Goal: Task Accomplishment & Management: Use online tool/utility

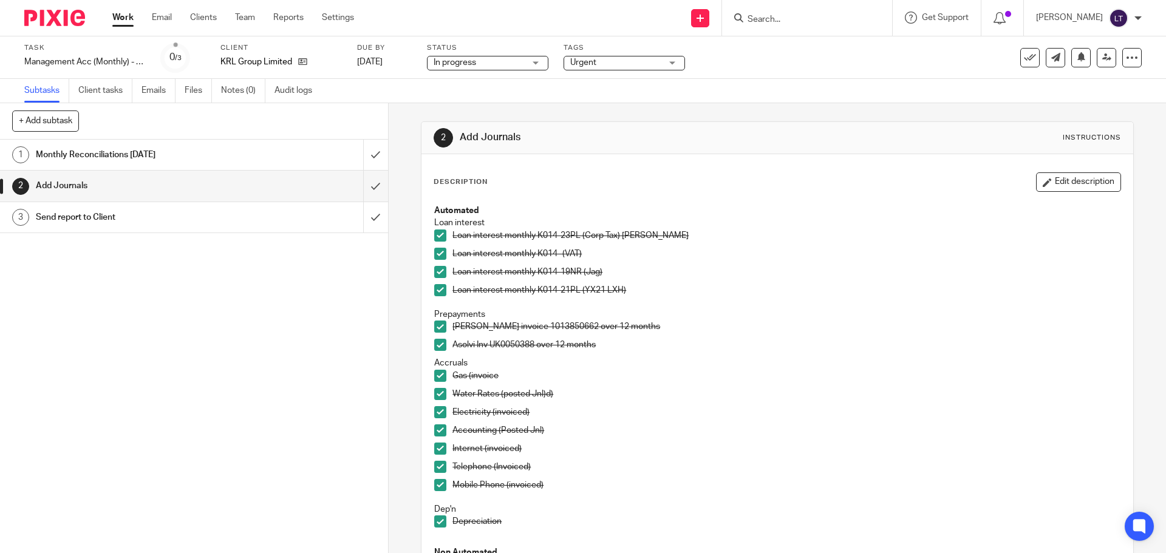
scroll to position [313, 0]
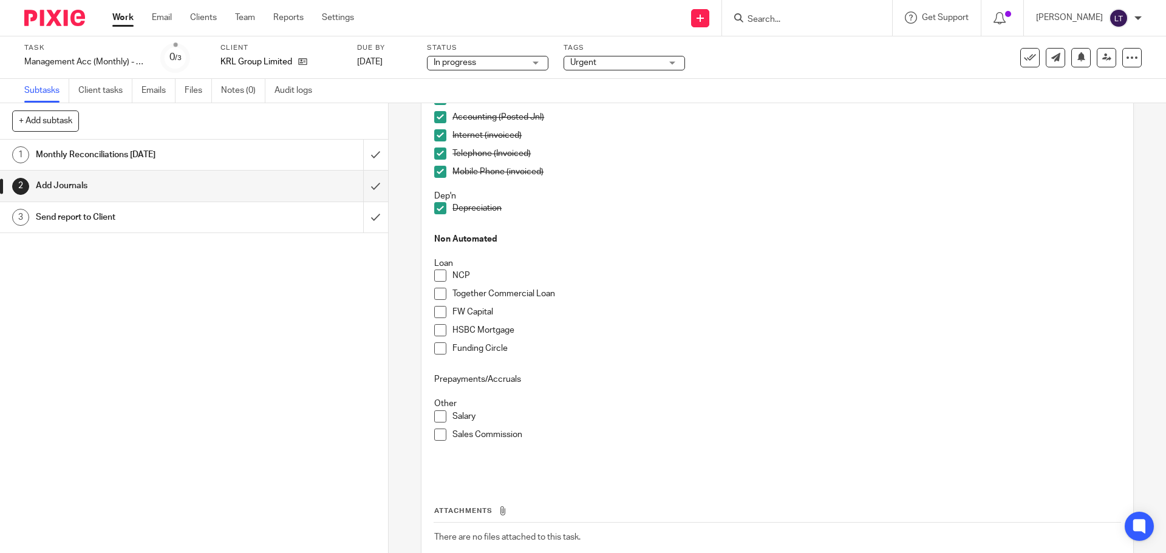
click at [518, 346] on p "Funding Circle" at bounding box center [787, 349] width 668 height 12
click at [507, 348] on p "Funding Circle" at bounding box center [787, 349] width 668 height 12
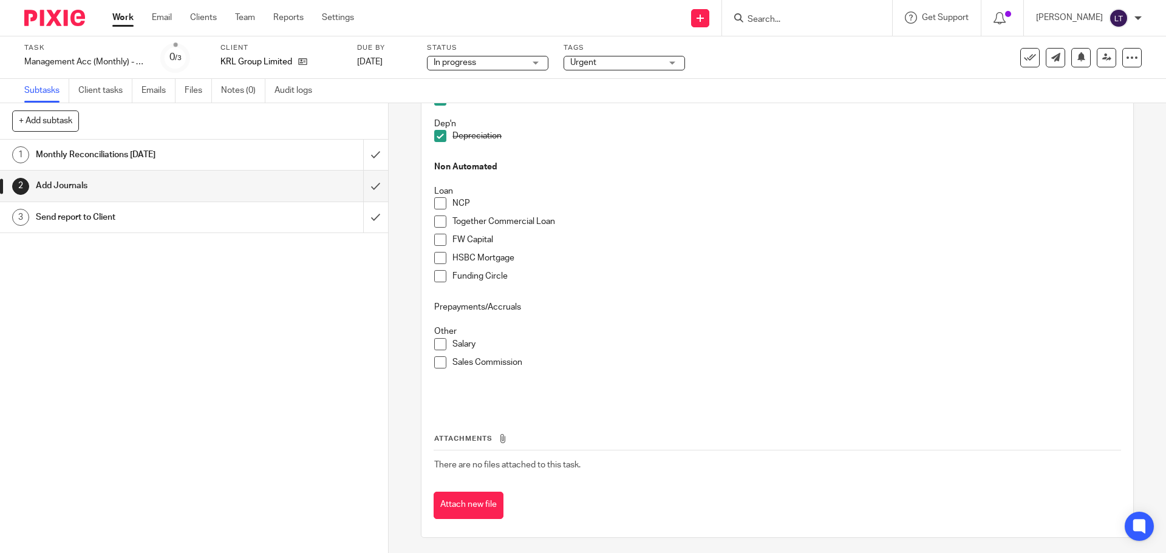
scroll to position [389, 0]
click at [476, 504] on button "Attach new file" at bounding box center [469, 502] width 70 height 27
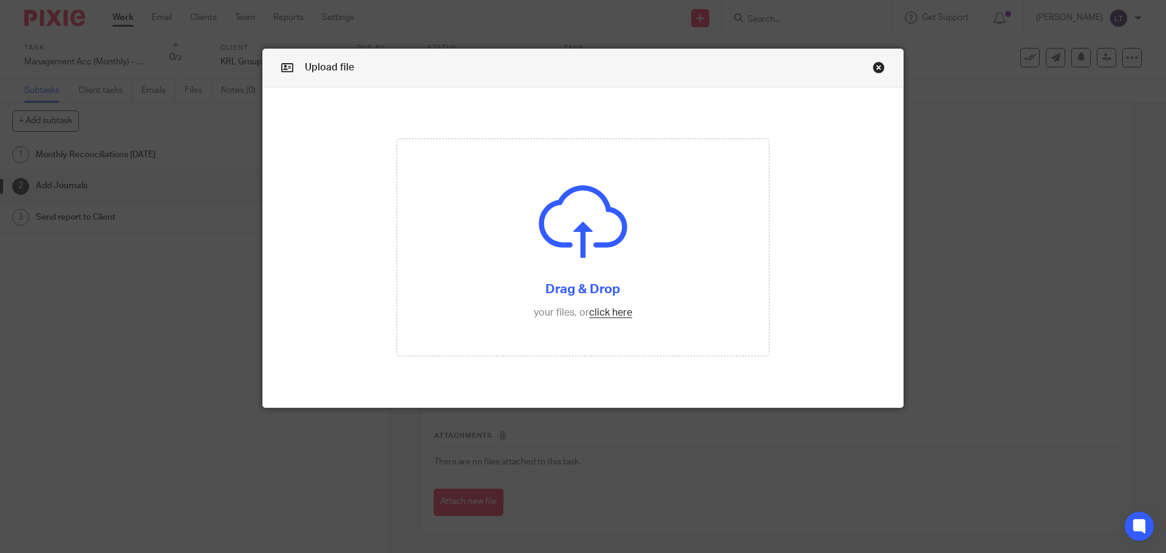
click at [867, 66] on div "Upload file" at bounding box center [583, 68] width 640 height 38
click at [873, 67] on link "Close this dialog window" at bounding box center [879, 69] width 12 height 16
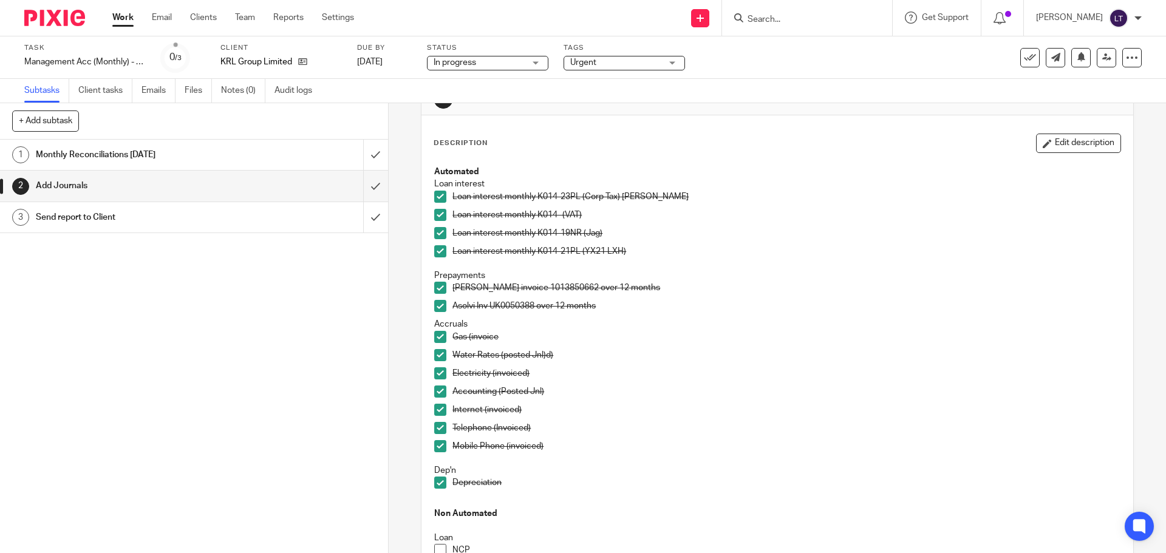
scroll to position [61, 0]
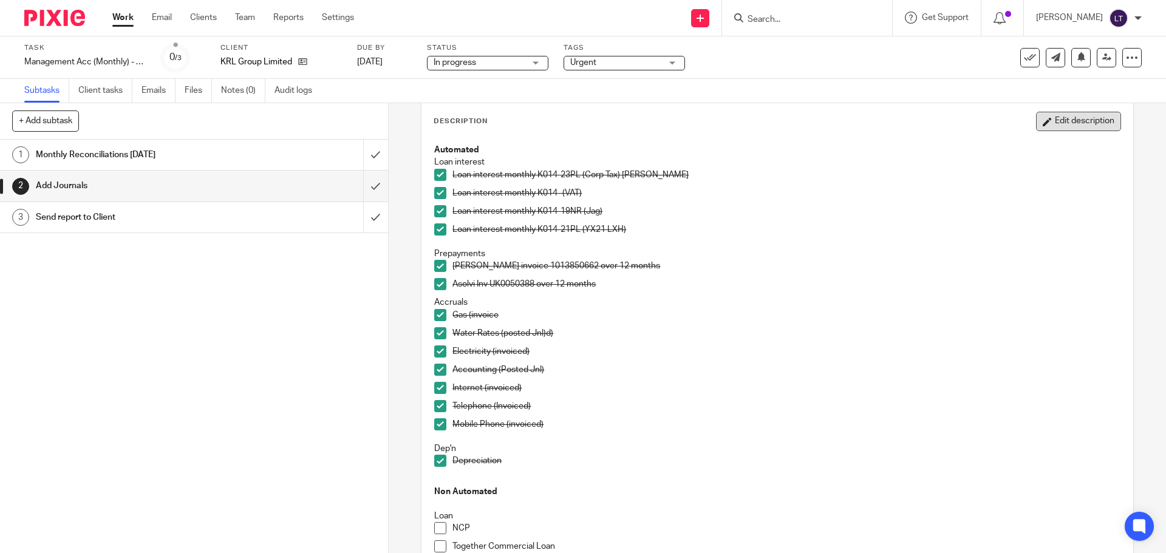
click at [1070, 117] on button "Edit description" at bounding box center [1078, 121] width 85 height 19
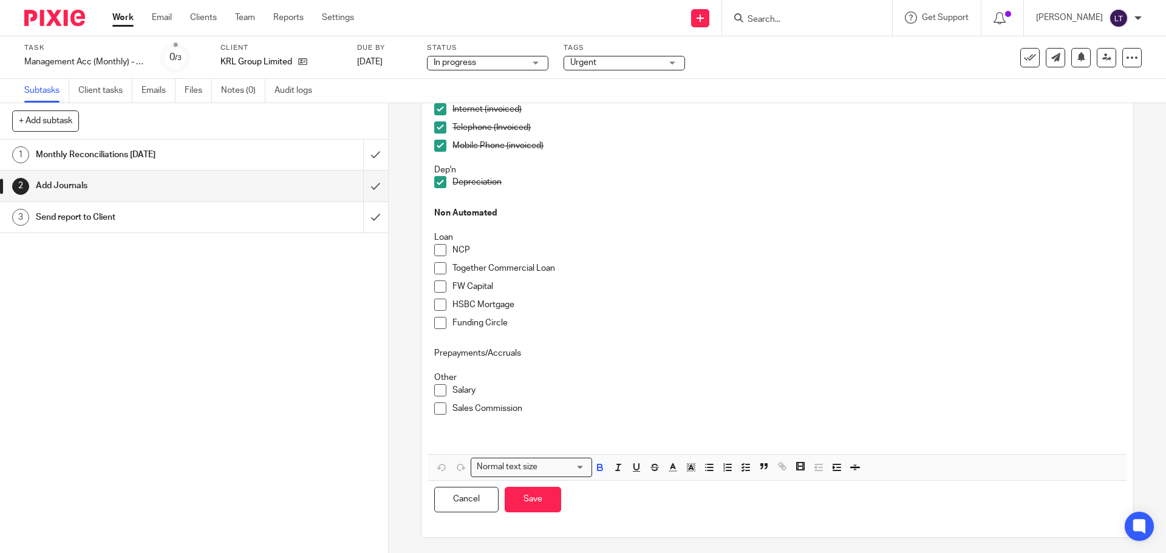
scroll to position [333, 0]
click at [523, 316] on p "Funding Circle" at bounding box center [787, 320] width 668 height 12
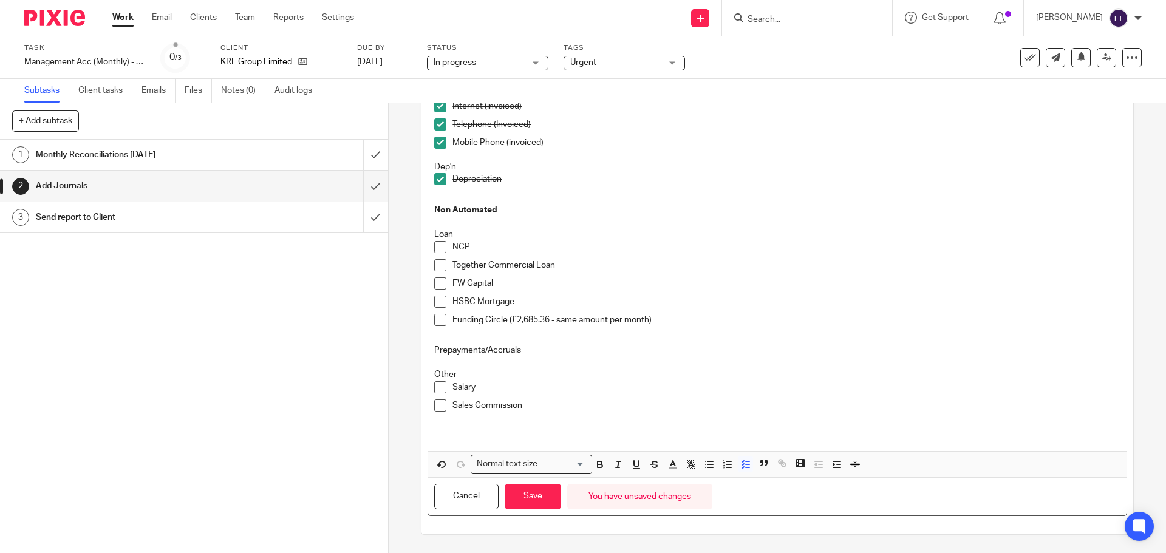
click at [440, 326] on span at bounding box center [440, 320] width 12 height 12
click at [500, 281] on p "FW Capital" at bounding box center [787, 284] width 668 height 12
click at [528, 281] on p "FW Capital ([GEOGRAPHIC_DATA]" at bounding box center [787, 284] width 668 height 12
click at [531, 282] on p "FW Capital ([GEOGRAPHIC_DATA]" at bounding box center [787, 284] width 668 height 12
click at [570, 283] on p "FW Capital (Reducing amount" at bounding box center [787, 284] width 668 height 12
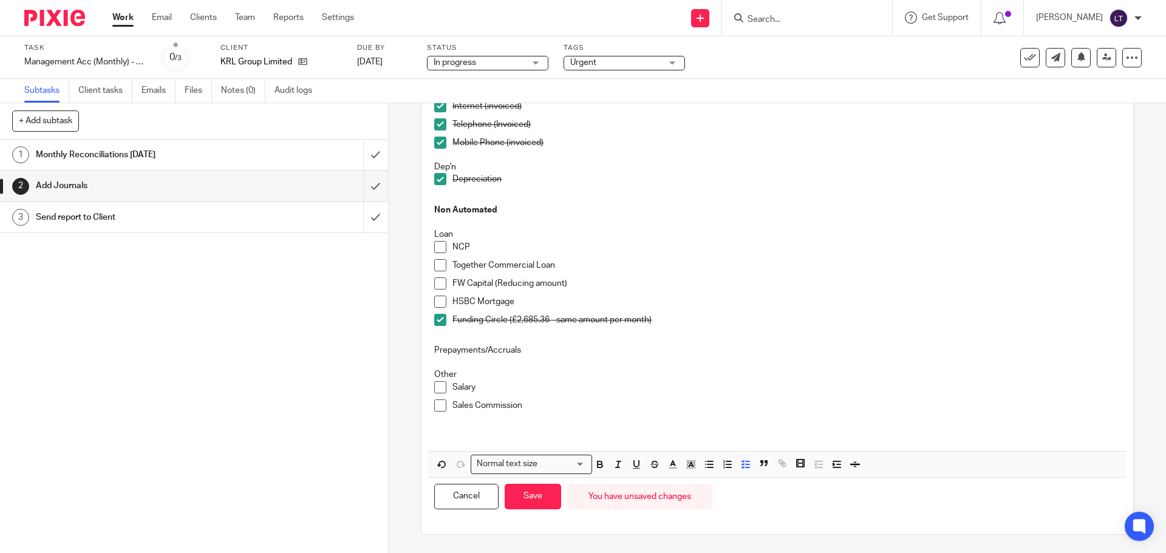
click at [562, 283] on p "FW Capital (Reducing amount)" at bounding box center [787, 284] width 668 height 12
click at [627, 285] on p "FW Capital (Reducing amount - see attached) (Estimate))" at bounding box center [787, 284] width 668 height 12
click at [666, 281] on p "FW Capital (Reducing amount - see attached) (estimate))" at bounding box center [787, 284] width 668 height 12
click at [624, 282] on p "FW Capital (Reducing amount - see attached) (estimate)" at bounding box center [787, 284] width 668 height 12
click at [716, 287] on p "FW Capital (Reducing amount - see attached - estimate)" at bounding box center [787, 284] width 668 height 12
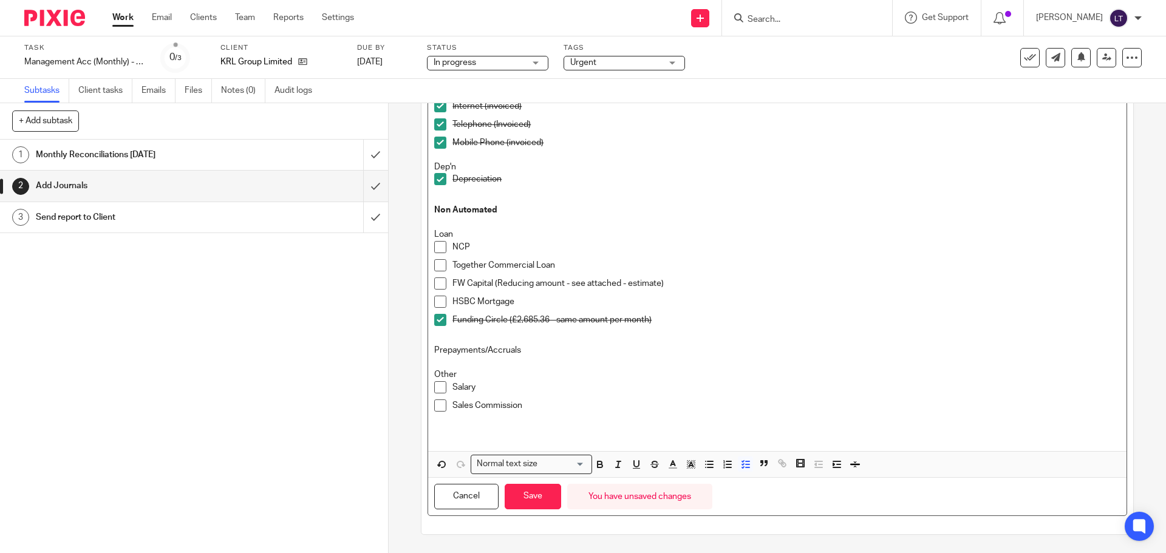
click at [437, 286] on span at bounding box center [440, 284] width 12 height 12
click at [434, 301] on span at bounding box center [440, 302] width 12 height 12
drag, startPoint x: 663, startPoint y: 281, endPoint x: 493, endPoint y: 285, distance: 170.7
click at [493, 285] on p "FW Capital (Reducing amount - see attached - estimate)" at bounding box center [787, 284] width 668 height 12
copy p "(Reducing amount - see attached - estimate)"
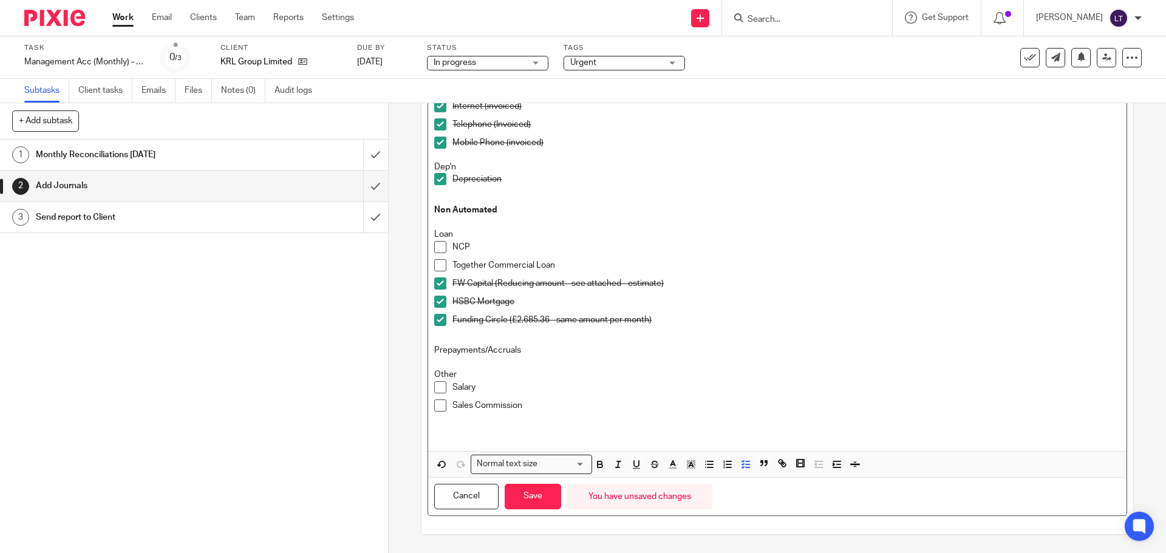
click at [519, 298] on p "HSBC Mortgage" at bounding box center [787, 302] width 668 height 12
click at [672, 321] on p "Funding Circle (£2,685.36 - same amount per month)" at bounding box center [787, 320] width 668 height 12
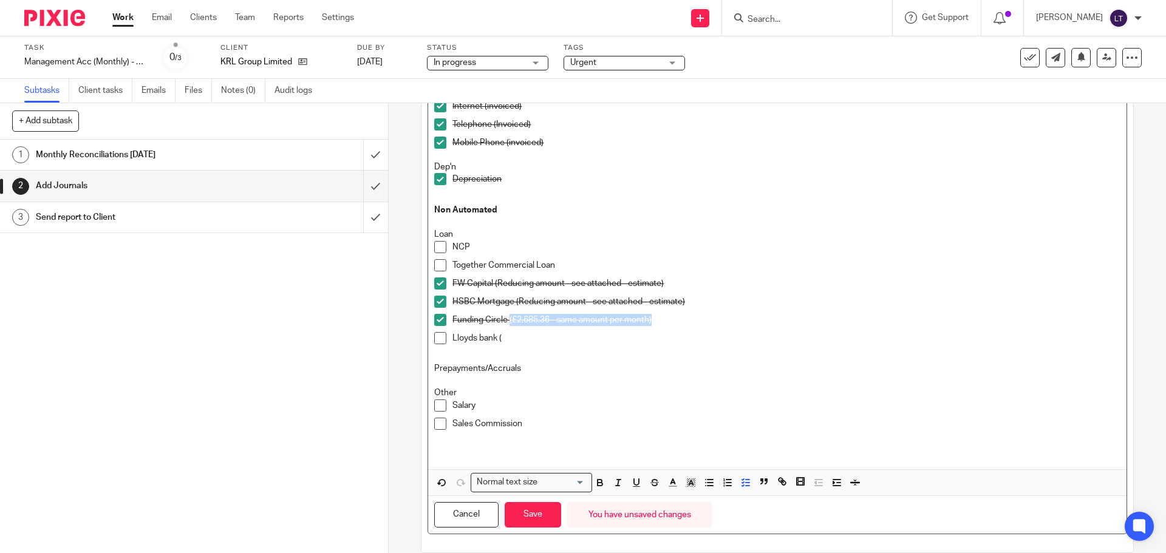
drag, startPoint x: 652, startPoint y: 317, endPoint x: 506, endPoint y: 320, distance: 146.4
click at [506, 320] on p "Funding Circle (£2,685.36 - same amount per month)" at bounding box center [787, 320] width 668 height 12
copy p "(£2,685.36 - same amount per month)"
click at [504, 343] on p "Lloyds bank (" at bounding box center [787, 338] width 668 height 12
click at [536, 338] on p "Lloyds bank (£2,685.36 - same amount per month)" at bounding box center [787, 338] width 668 height 12
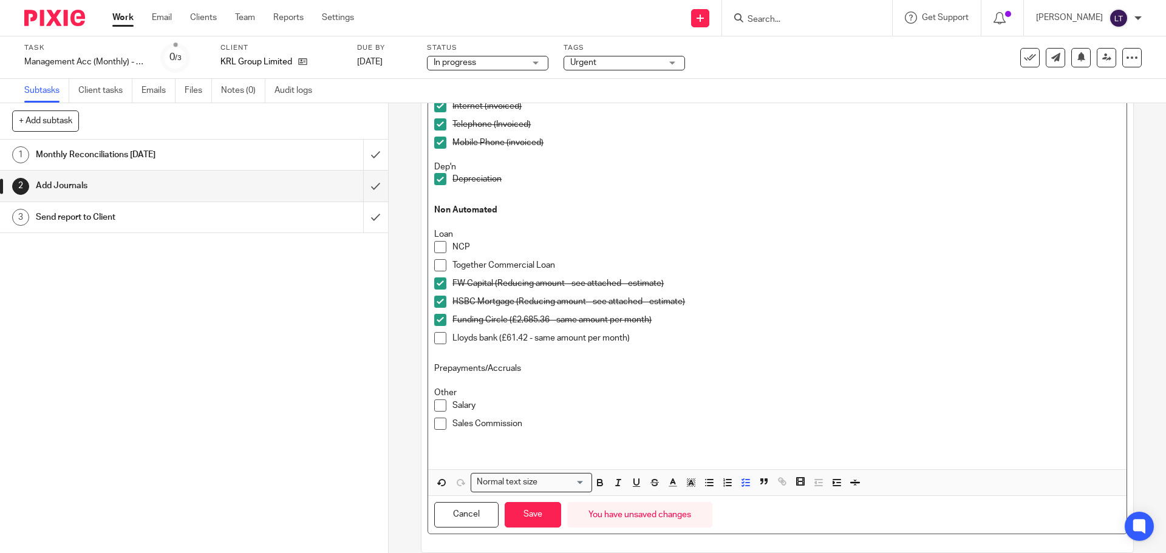
click at [626, 338] on p "Lloyds bank (£61.42 - same amount per month)" at bounding box center [787, 338] width 668 height 12
drag, startPoint x: 637, startPoint y: 337, endPoint x: 615, endPoint y: 362, distance: 33.5
click at [615, 363] on p "Prepayments/Accruals" at bounding box center [777, 369] width 686 height 12
click at [435, 343] on span at bounding box center [440, 338] width 12 height 12
click at [632, 341] on p "Lloyds bank (£61.42 - same amount per month - tfs via bank payment)" at bounding box center [787, 338] width 668 height 12
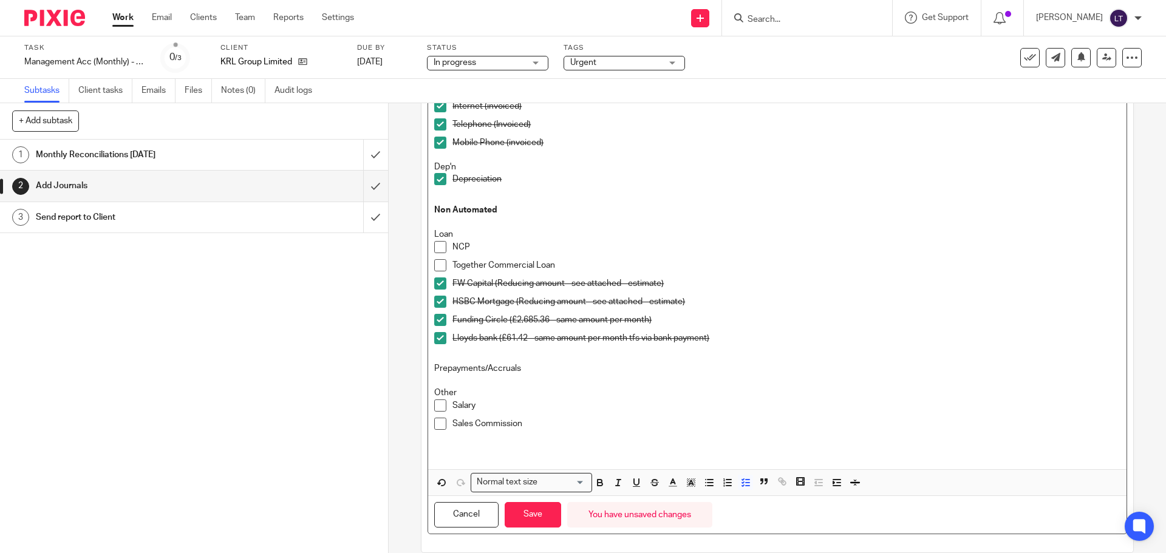
click at [780, 296] on p "HSBC Mortgage (Reducing amount - see attached - estimate)" at bounding box center [787, 302] width 668 height 12
click at [487, 245] on p "NCP" at bounding box center [787, 247] width 668 height 12
drag, startPoint x: 660, startPoint y: 318, endPoint x: 506, endPoint y: 318, distance: 154.3
click at [506, 318] on p "Funding Circle (£2,685.36 - same amount per month)" at bounding box center [787, 320] width 668 height 12
copy p "(£2,685.36 - same amount per month)"
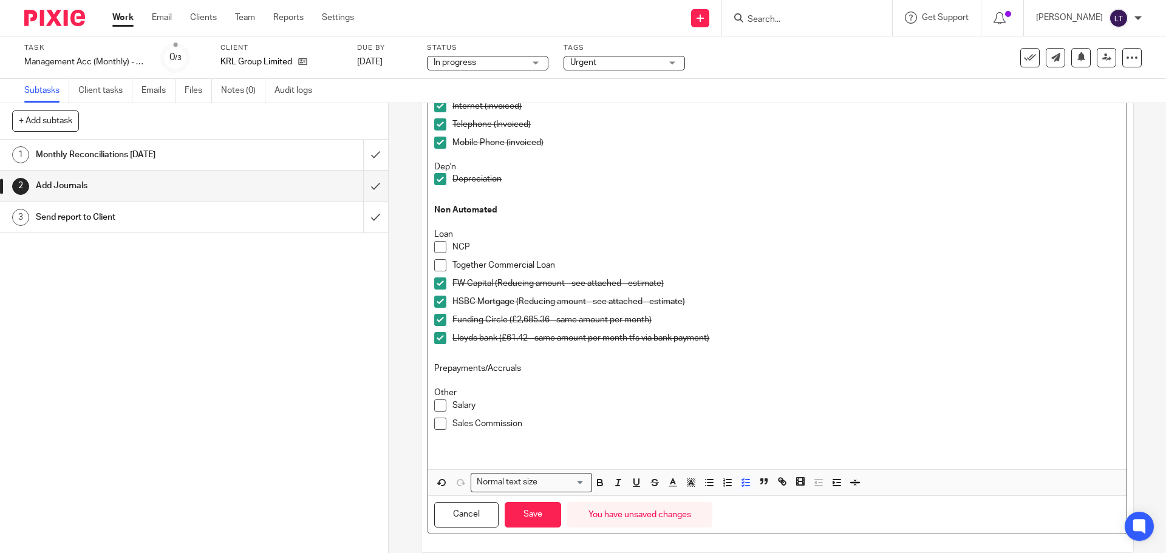
click at [494, 249] on p "NCP" at bounding box center [787, 247] width 668 height 12
click at [646, 320] on p "Funding Circle (£2,685.36 - same amount per month)" at bounding box center [787, 320] width 668 height 12
click at [628, 242] on p "NCP (£2,685.36 - same amount per month)" at bounding box center [787, 247] width 668 height 12
click at [467, 247] on p "NCP (£2,685.36 - same amount per month)" at bounding box center [787, 247] width 668 height 12
click at [510, 242] on p "NCF (£1,659.11) - same amount per month)" at bounding box center [787, 247] width 668 height 12
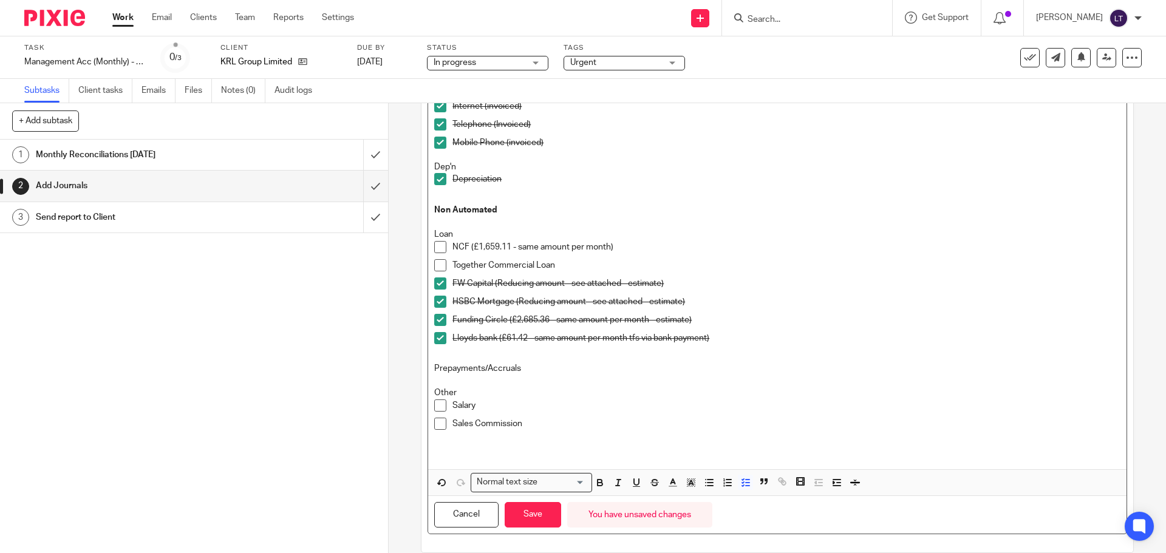
click at [606, 248] on p "NCF (£1,659.11 - same amount per month)" at bounding box center [787, 247] width 668 height 12
click at [437, 244] on span at bounding box center [440, 247] width 12 height 12
click at [579, 262] on p "Together Commercial Loan" at bounding box center [787, 265] width 668 height 12
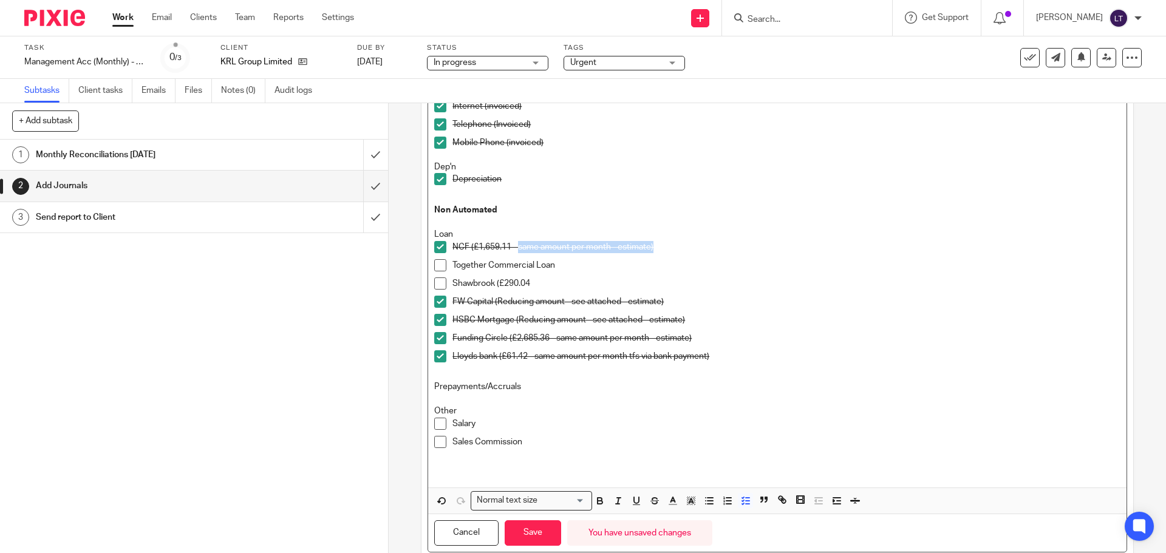
drag, startPoint x: 515, startPoint y: 246, endPoint x: 655, endPoint y: 244, distance: 140.3
click at [655, 244] on p "NCF (£1,659.11 - same amount per month - estimate)" at bounding box center [787, 247] width 668 height 12
copy p "same amount per month - estimate)"
click at [567, 287] on p "Shawbrook (£290.04" at bounding box center [787, 284] width 668 height 12
click at [530, 284] on p "Shawbrook (£290.04 same amount per month)" at bounding box center [787, 284] width 668 height 12
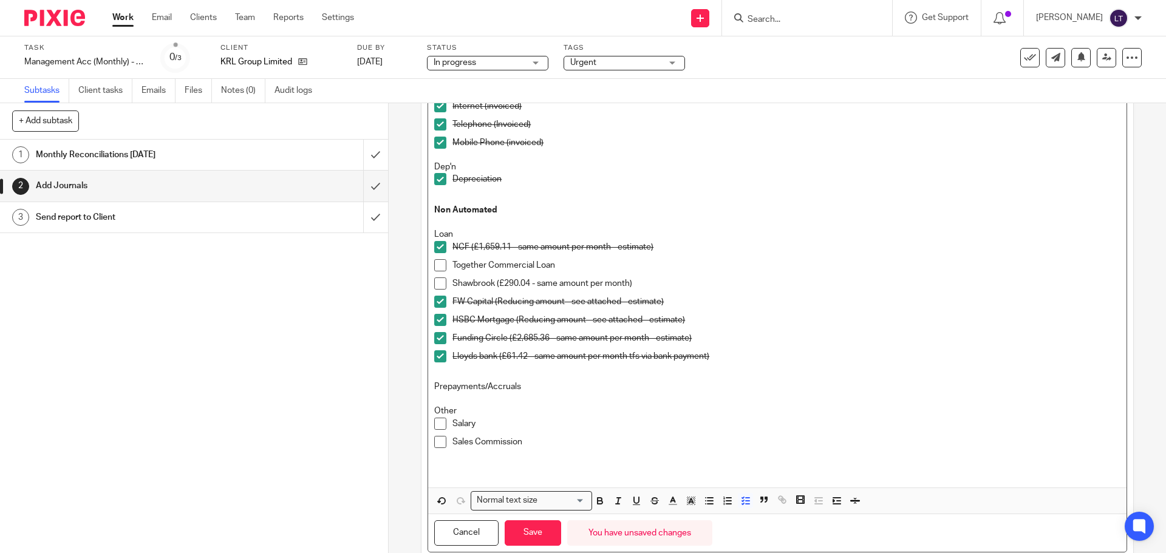
click at [437, 285] on span at bounding box center [440, 284] width 12 height 12
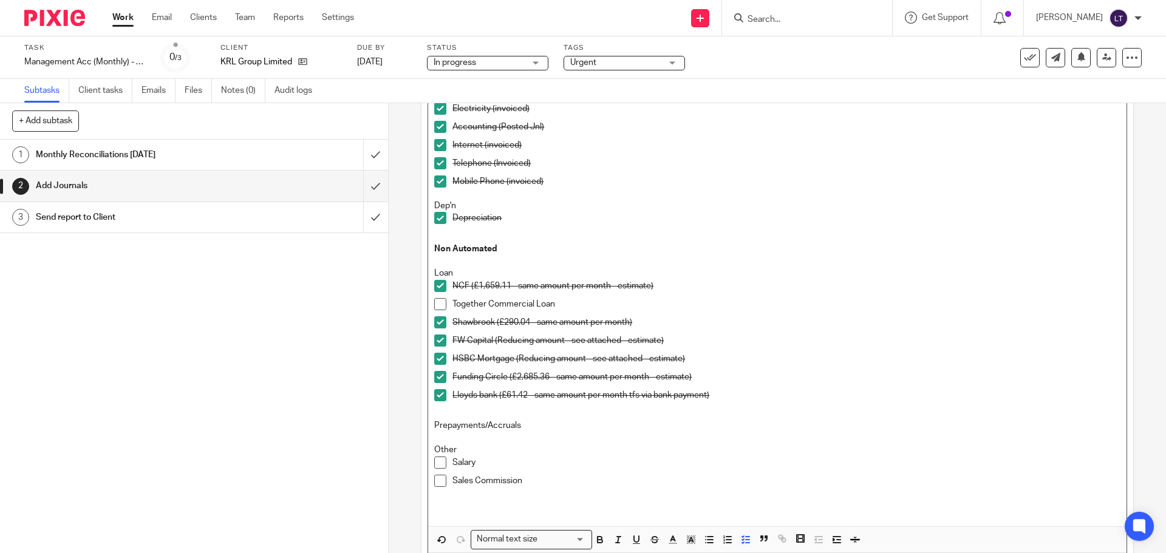
scroll to position [272, 0]
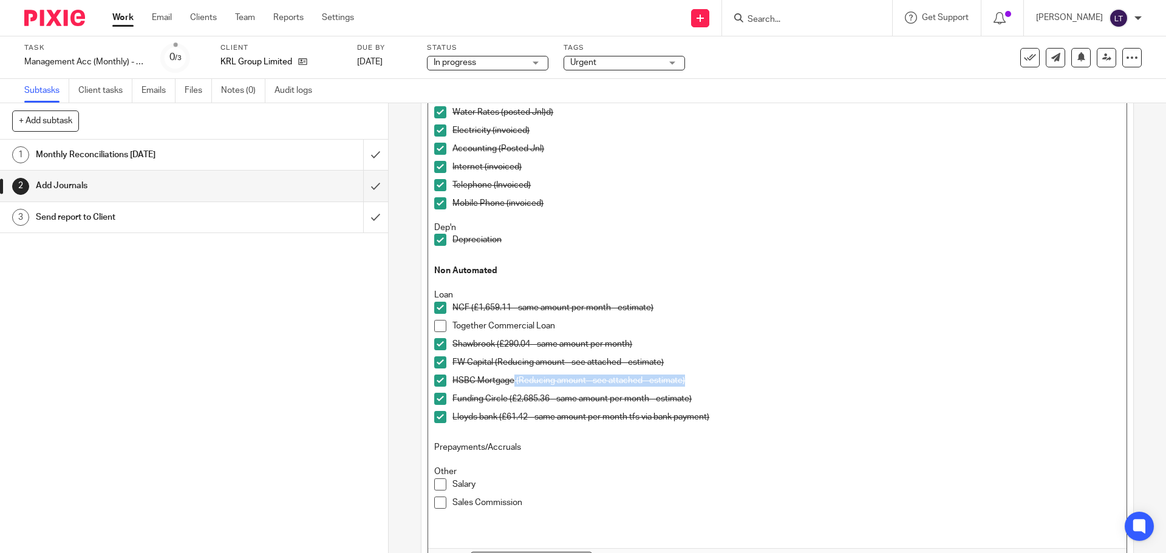
drag, startPoint x: 685, startPoint y: 381, endPoint x: 511, endPoint y: 379, distance: 173.7
click at [511, 379] on p "HSBC Mortgage (Reducing amount - see attached - estimate)" at bounding box center [787, 381] width 668 height 12
copy p "(Reducing amount - see attached - estimate)"
click at [569, 327] on p "Together Commercial Loan" at bounding box center [787, 326] width 668 height 12
click at [550, 325] on p "Together Commercial Loan (Reducing amount - see attached - estimate)" at bounding box center [787, 326] width 668 height 12
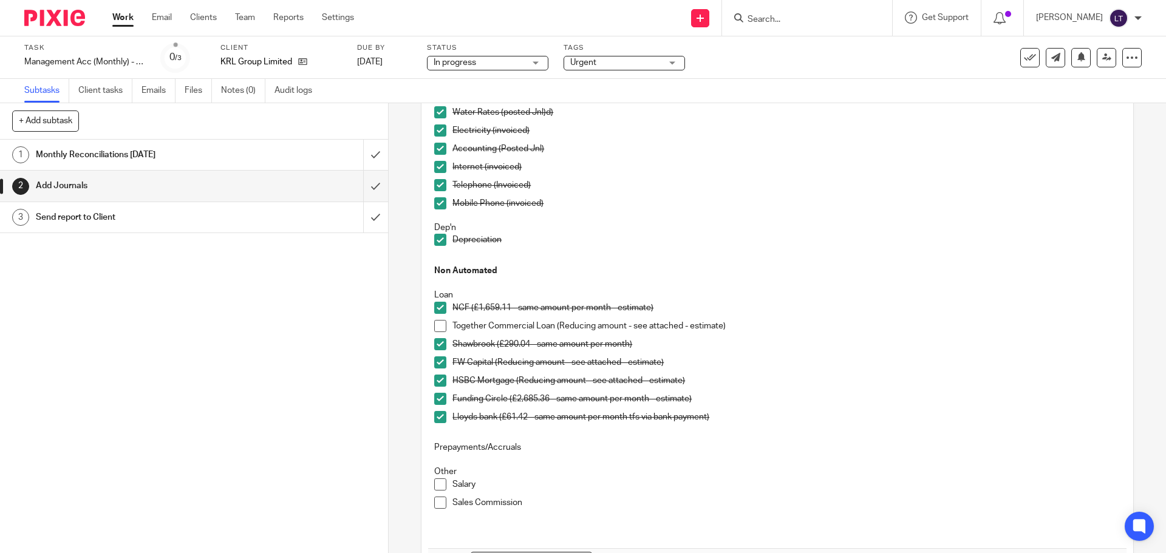
click at [439, 326] on span at bounding box center [440, 326] width 12 height 12
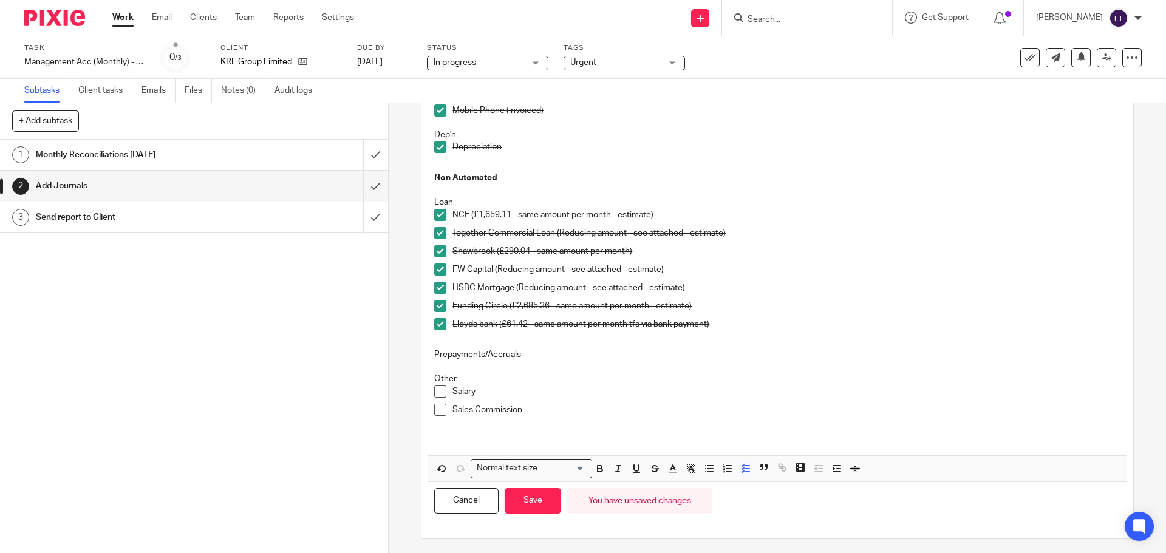
scroll to position [369, 0]
